Goal: Transaction & Acquisition: Purchase product/service

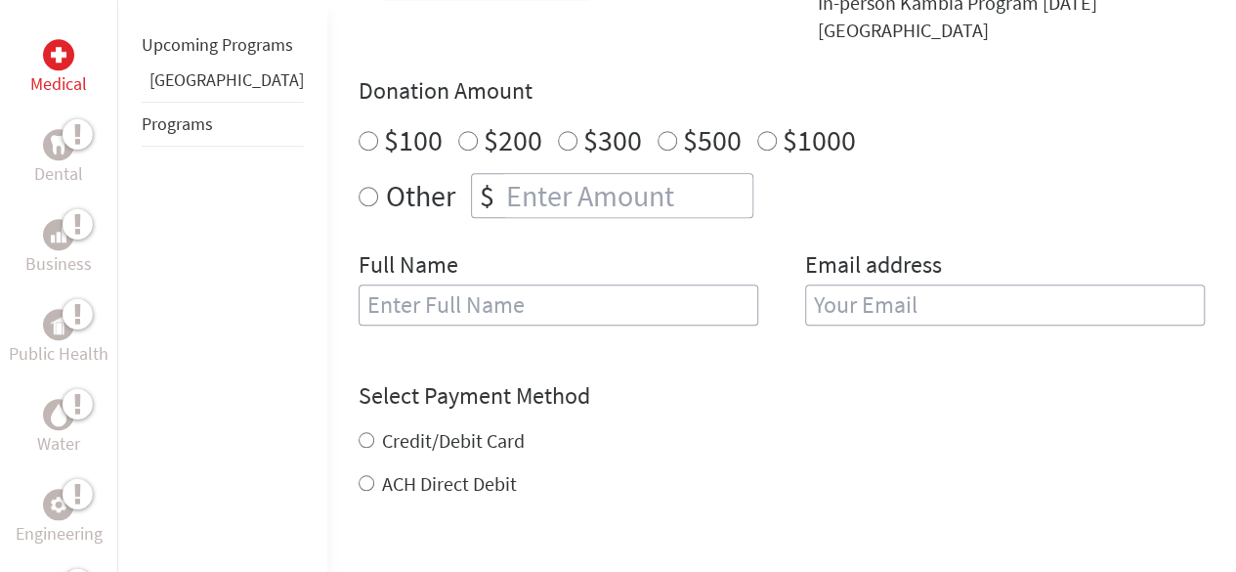
scroll to position [507, 0]
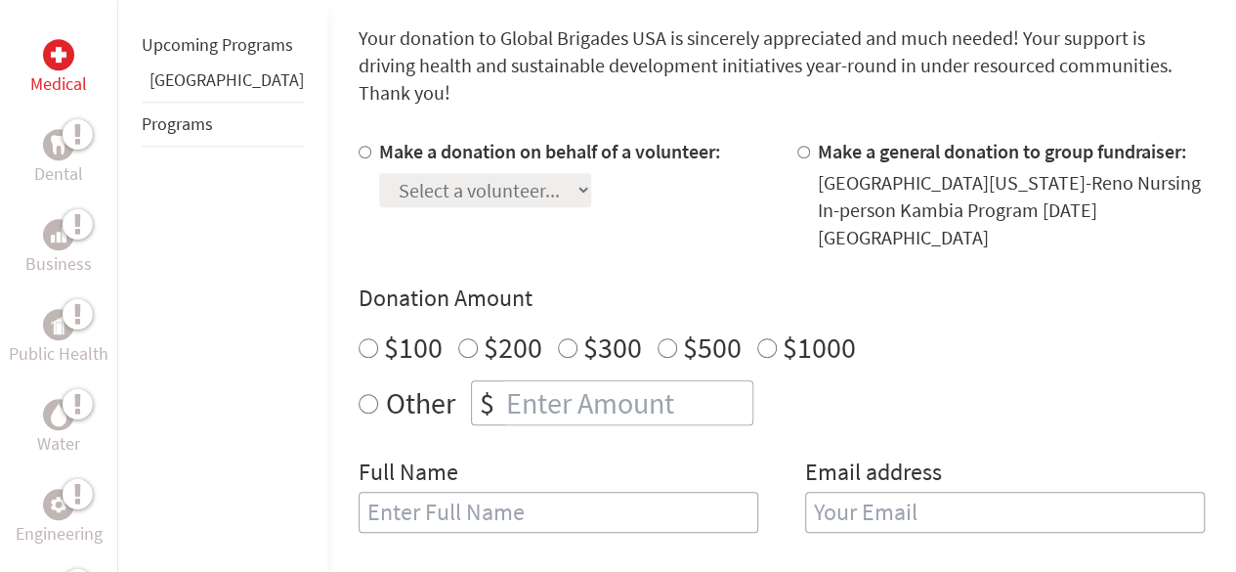
radio input "true"
click at [617, 381] on input "number" at bounding box center [627, 402] width 250 height 43
type input "1250"
type input "[PERSON_NAME]"
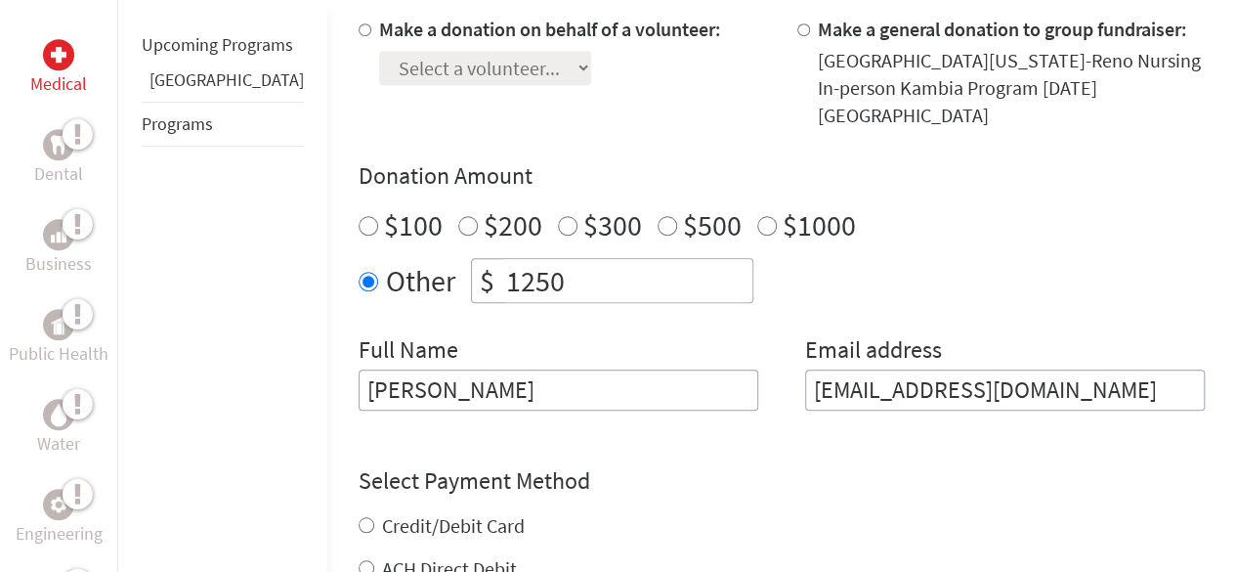
scroll to position [630, 0]
type input "[EMAIL_ADDRESS][DOMAIN_NAME]"
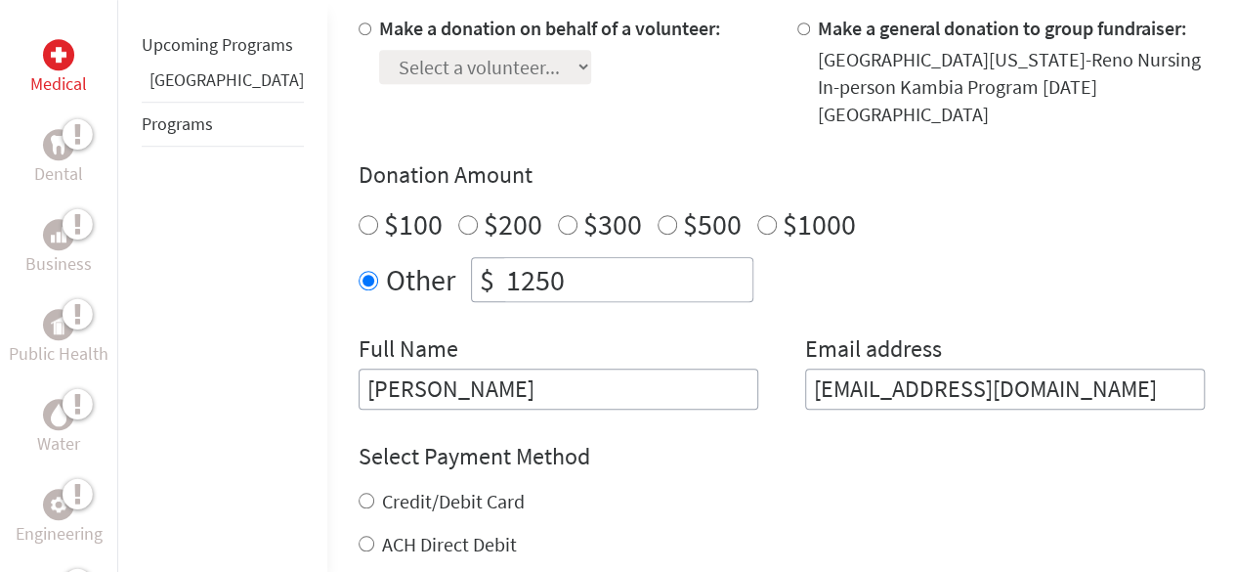
click at [359, 488] on div "Credit/Debit Card ACH Direct Debit" at bounding box center [782, 523] width 846 height 70
click at [359, 492] on input "Credit/Debit Card" at bounding box center [367, 500] width 16 height 16
radio input "true"
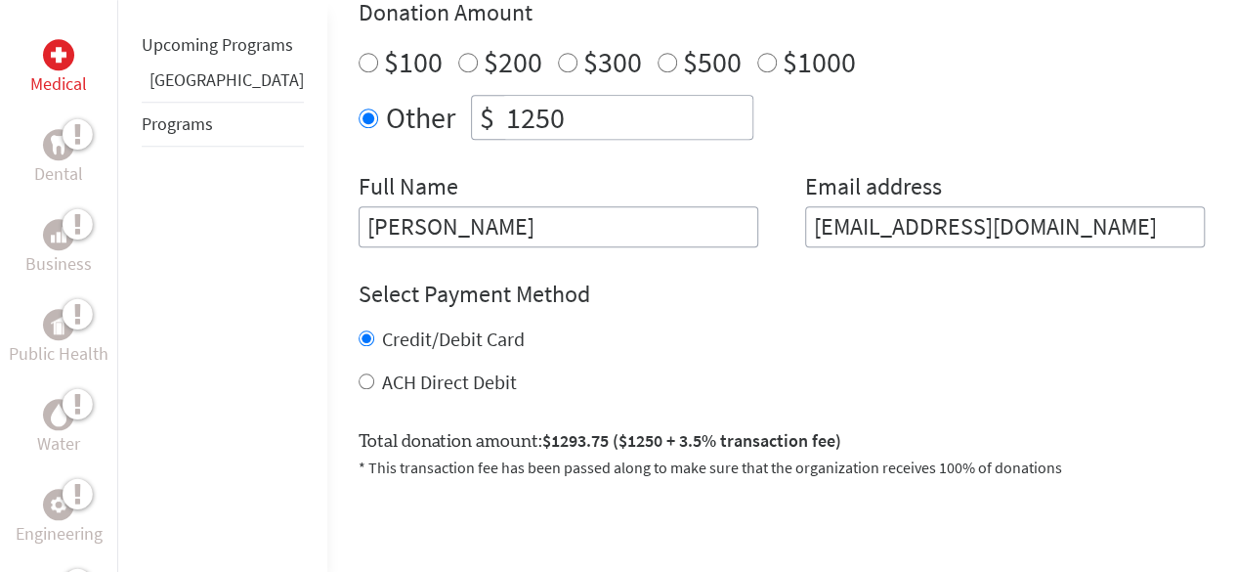
click at [359, 373] on input "ACH Direct Debit" at bounding box center [367, 381] width 16 height 16
radio input "true"
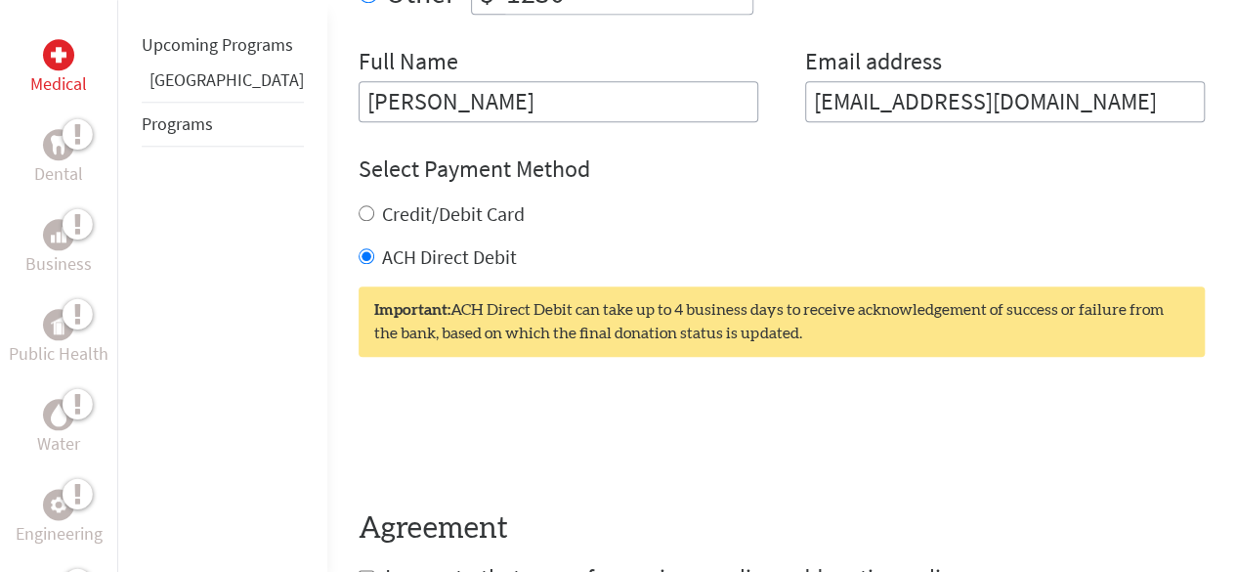
scroll to position [1054, 0]
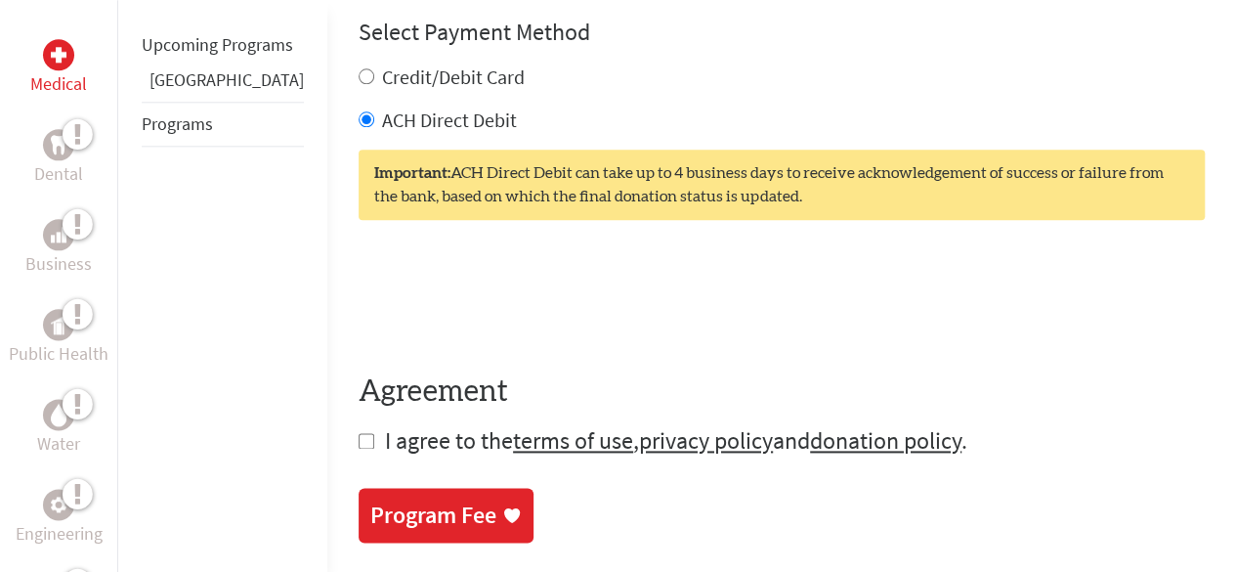
click at [359, 433] on input "checkbox" at bounding box center [367, 441] width 16 height 16
checkbox input "true"
click at [370, 501] on div "Program Fee" at bounding box center [433, 516] width 126 height 31
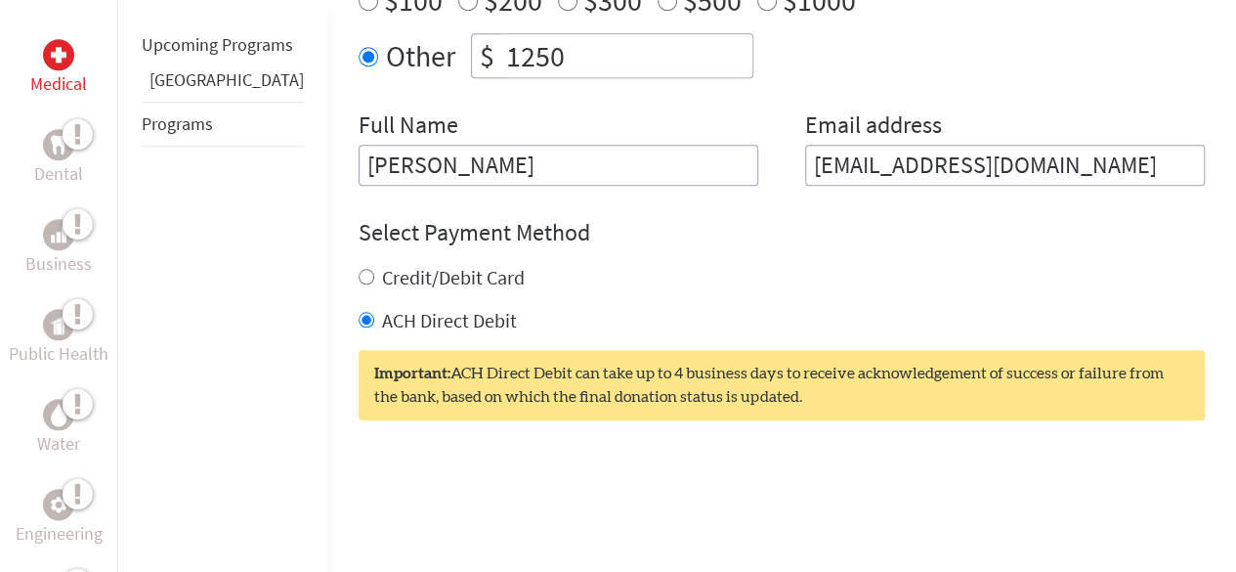
scroll to position [1093, 0]
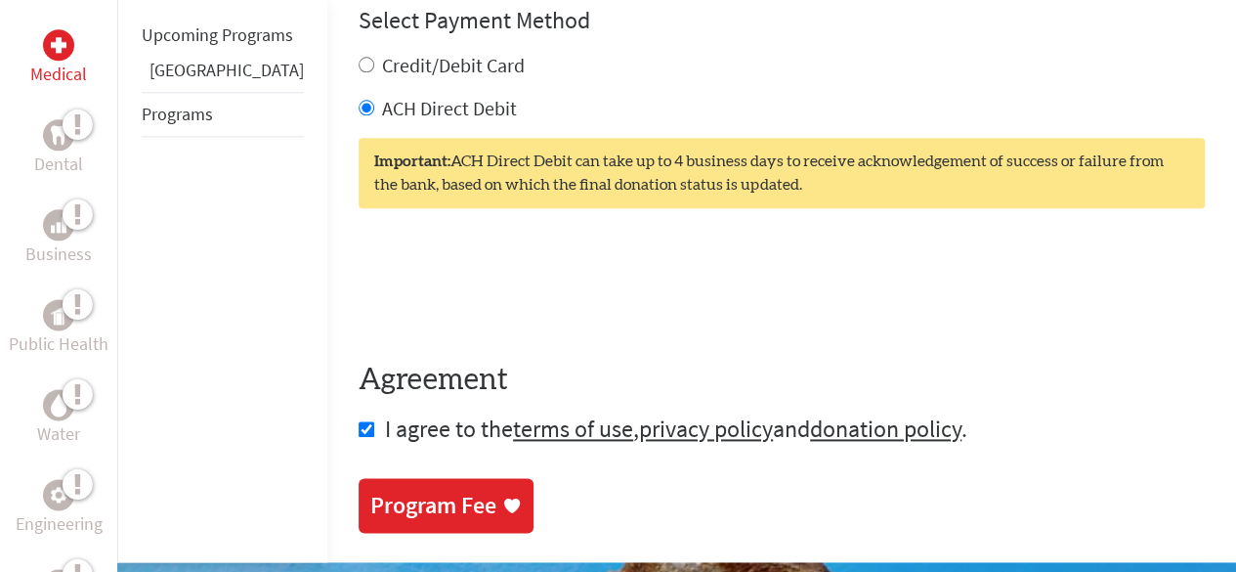
click at [418, 478] on link "Program Fee" at bounding box center [446, 505] width 175 height 55
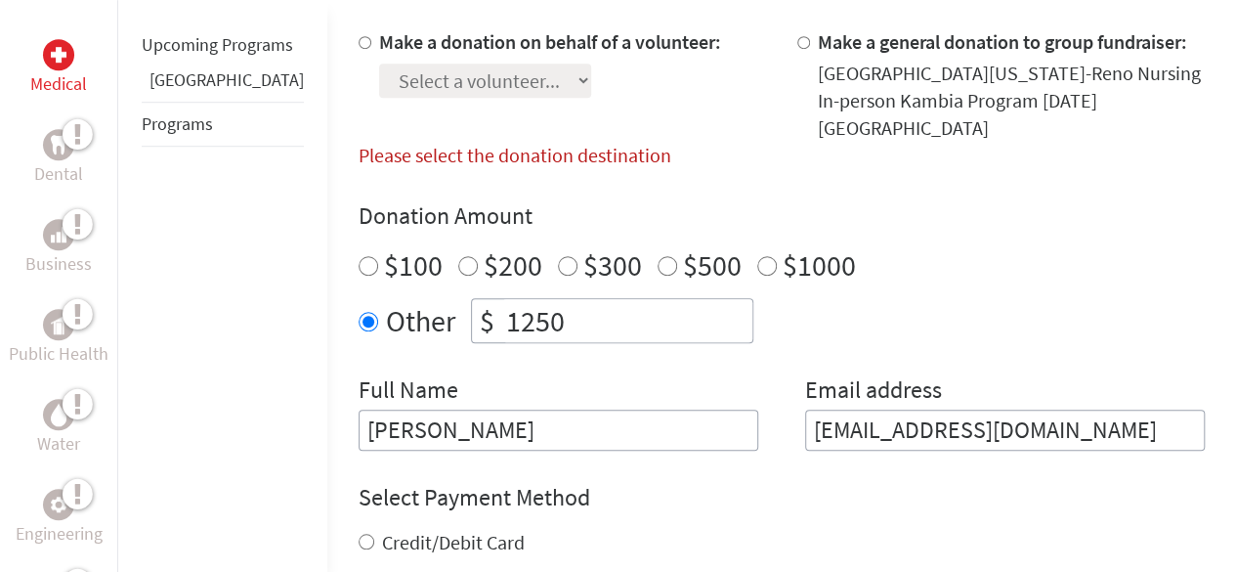
scroll to position [588, 0]
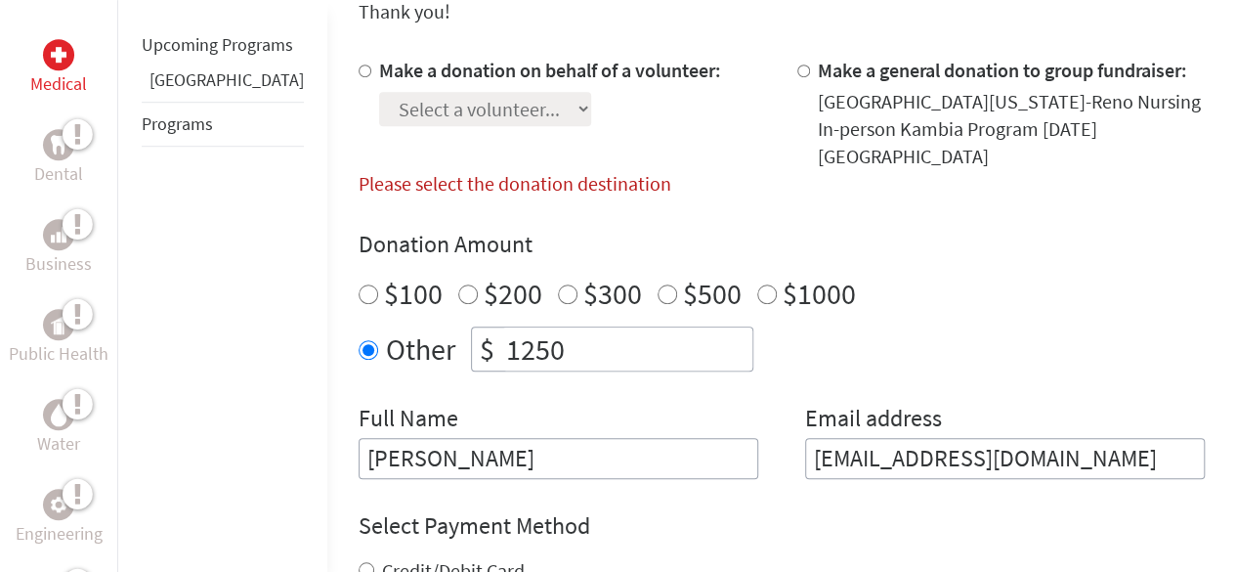
click at [757, 284] on input "$1000" at bounding box center [767, 294] width 20 height 20
radio input "true"
click at [359, 340] on input "Other" at bounding box center [369, 350] width 20 height 20
radio input "true"
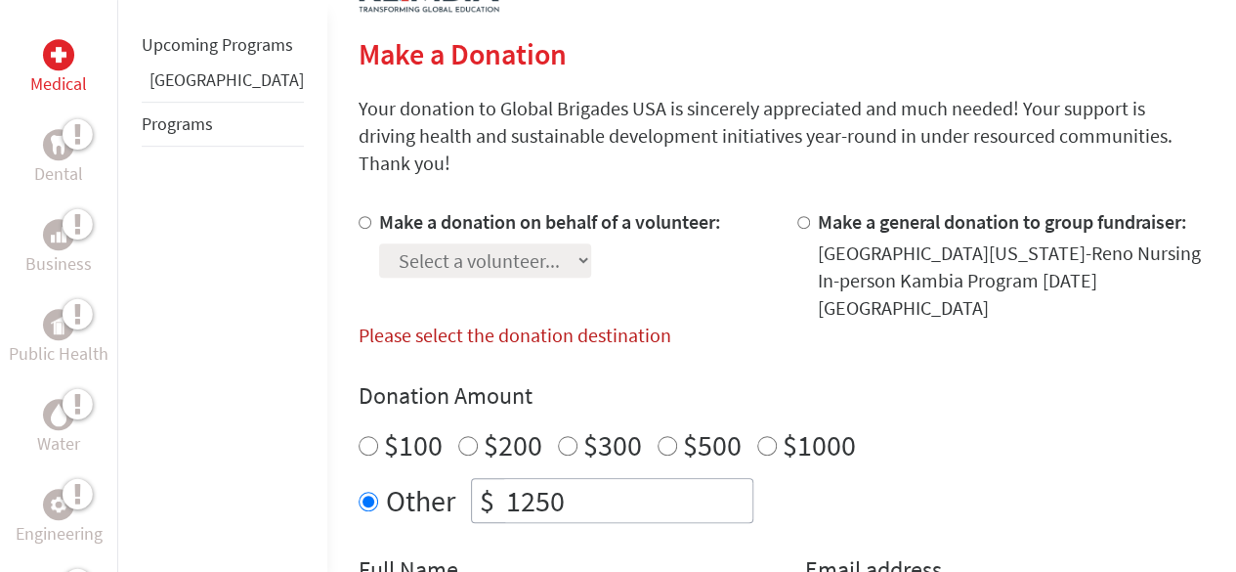
scroll to position [426, 0]
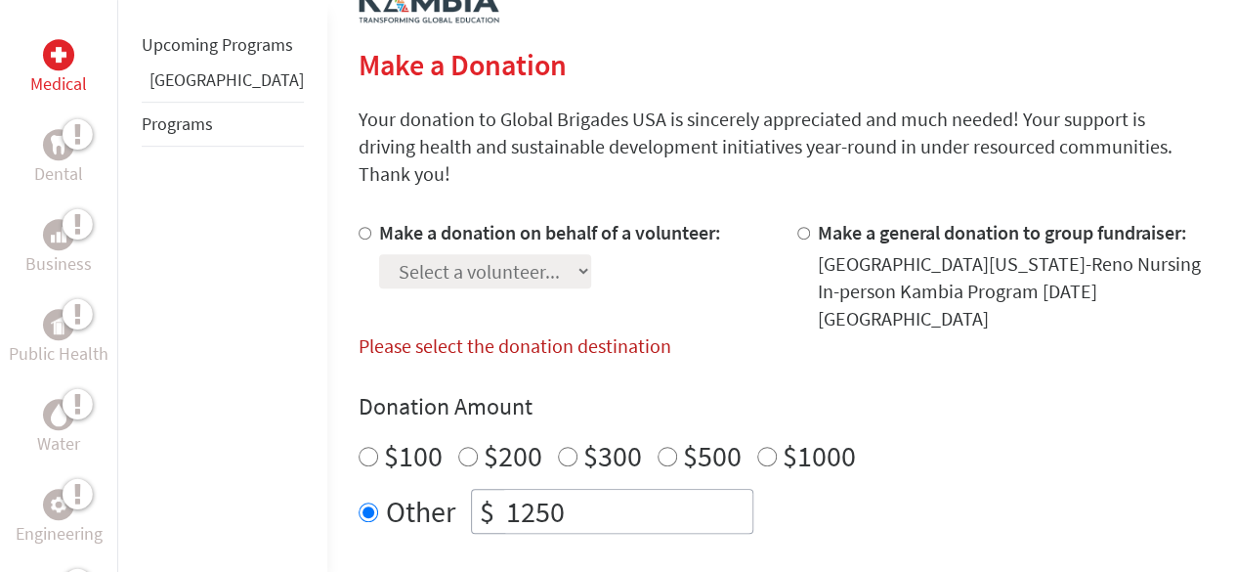
click at [446, 263] on div "Make a donation on behalf of a volunteer: Select a volunteer... [PERSON_NAME] […" at bounding box center [550, 275] width 342 height 113
click at [359, 227] on input "Make a donation on behalf of a volunteer:" at bounding box center [365, 233] width 13 height 13
radio input "true"
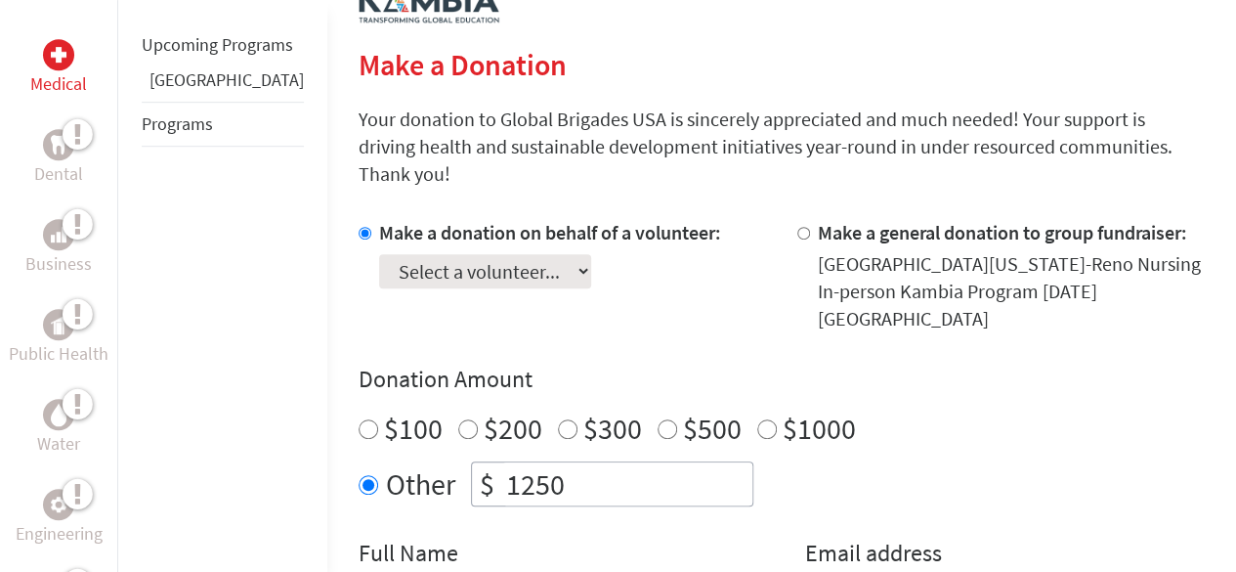
click at [382, 254] on select "Select a volunteer... [PERSON_NAME] [PERSON_NAME] [PERSON_NAME] [PERSON_NAME] […" at bounding box center [485, 271] width 212 height 34
select select "95F4987C-9E52-11F0-9E6E-42010A400005"
click at [379, 254] on select "Select a volunteer... [PERSON_NAME] [PERSON_NAME] [PERSON_NAME] [PERSON_NAME] […" at bounding box center [485, 271] width 212 height 34
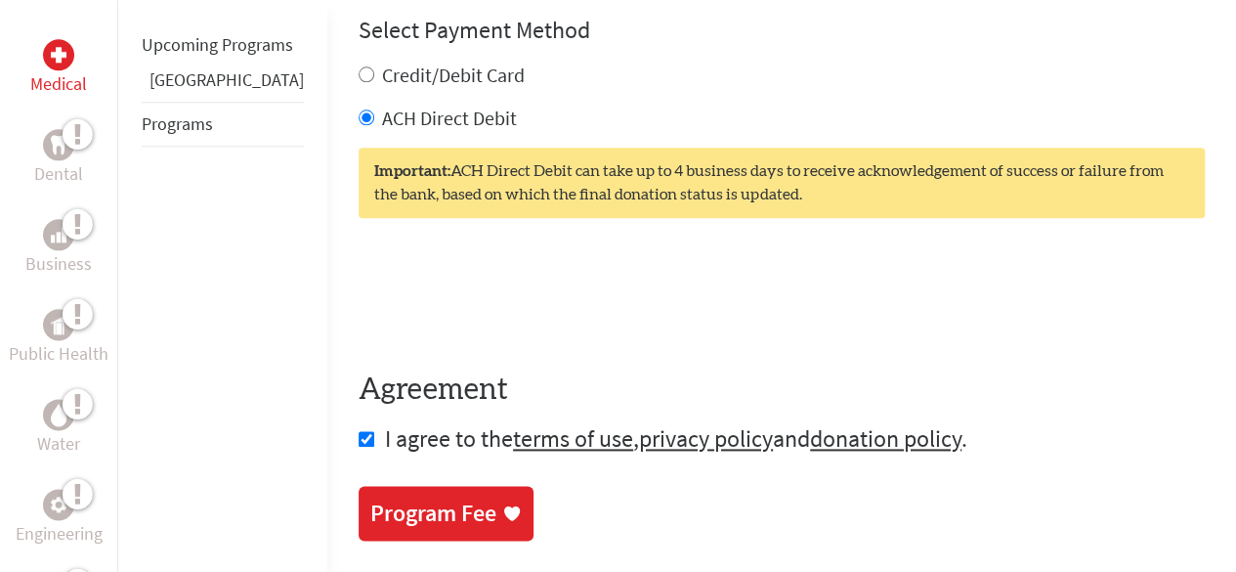
scroll to position [1057, 0]
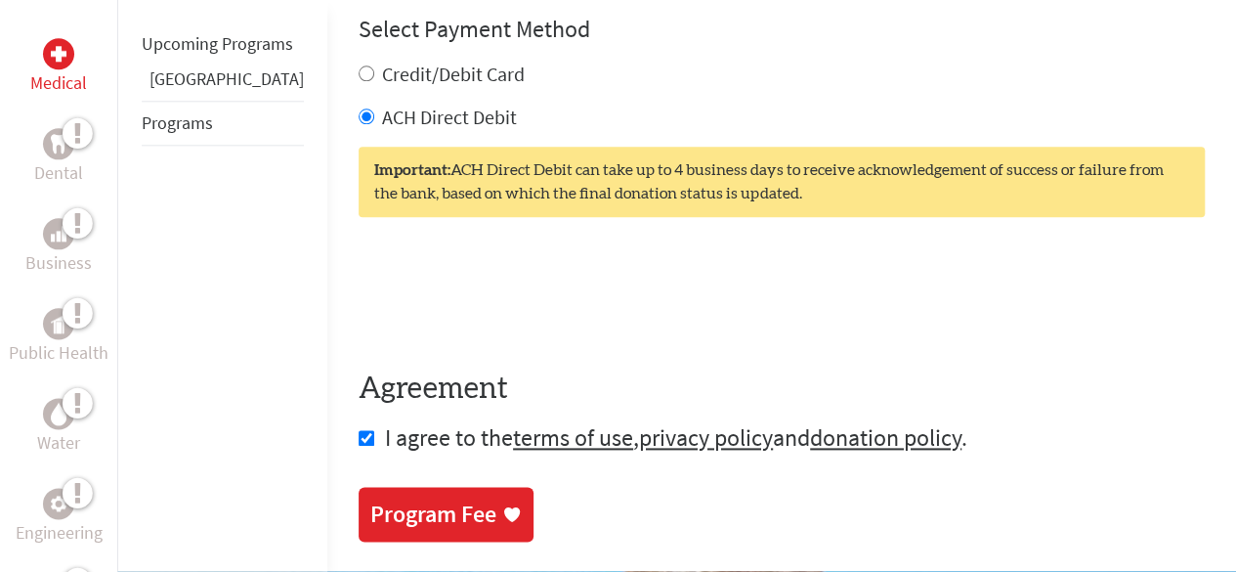
click at [403, 498] on div "Program Fee" at bounding box center [433, 513] width 126 height 31
